Goal: Check status

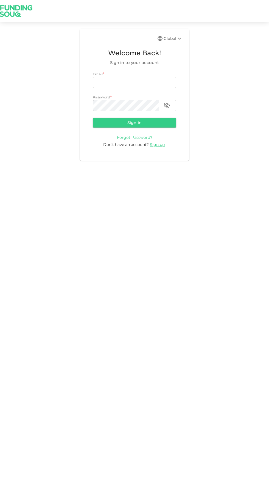
click at [126, 80] on input "email" at bounding box center [135, 82] width 84 height 11
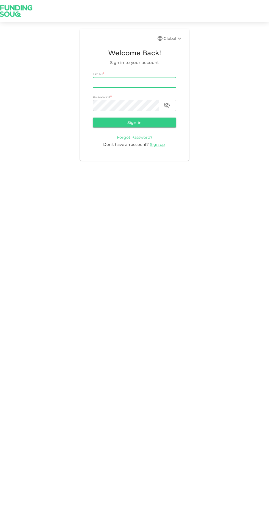
type input "[PERSON_NAME][EMAIL_ADDRESS][PERSON_NAME][PERSON_NAME][DOMAIN_NAME]"
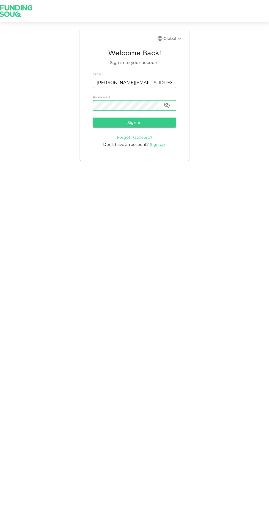
click at [122, 121] on button "Sign in" at bounding box center [135, 123] width 84 height 10
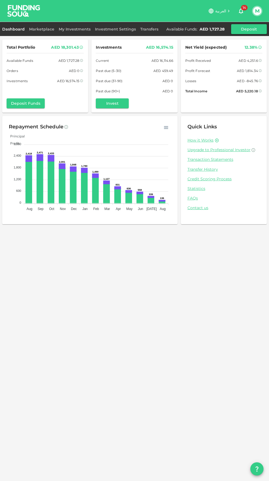
click at [49, 30] on link "Marketplace" at bounding box center [42, 29] width 30 height 5
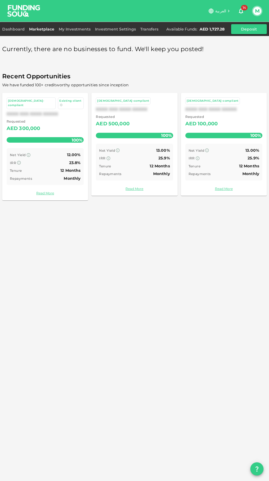
click at [74, 29] on link "My Investments" at bounding box center [75, 29] width 36 height 5
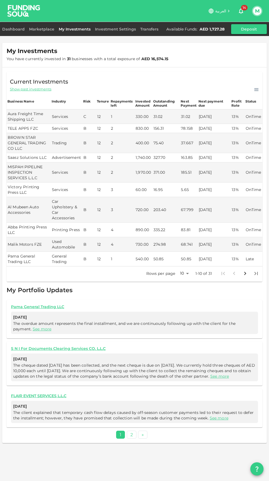
click at [143, 437] on span "»" at bounding box center [143, 434] width 2 height 5
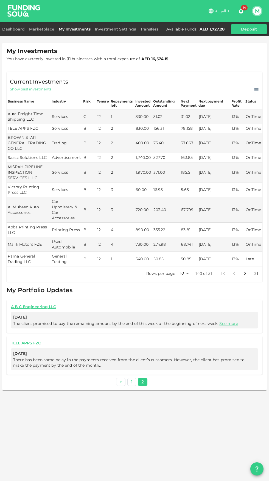
click at [231, 323] on link "See more" at bounding box center [229, 323] width 19 height 5
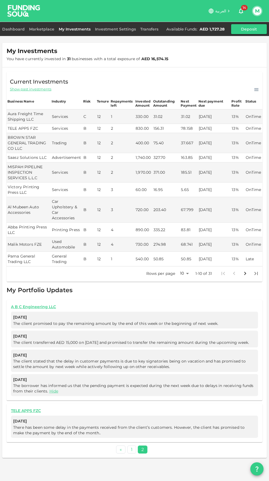
click at [132, 448] on link "1" at bounding box center [131, 449] width 9 height 8
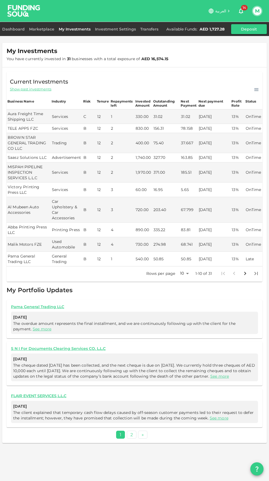
click at [221, 420] on link "See more" at bounding box center [219, 417] width 19 height 5
